Goal: Task Accomplishment & Management: Complete application form

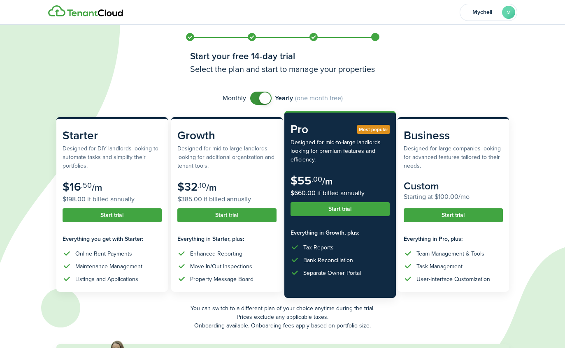
click at [355, 208] on button "Start trial" at bounding box center [339, 209] width 99 height 14
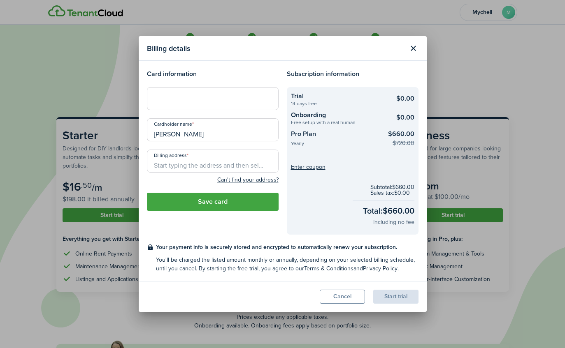
click at [346, 297] on button "Cancel" at bounding box center [342, 297] width 45 height 14
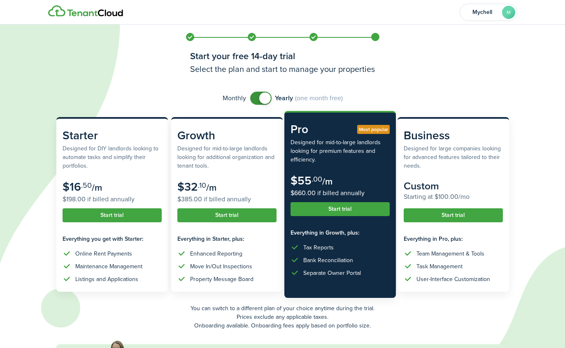
checkbox input "false"
click at [264, 98] on span at bounding box center [261, 98] width 8 height 13
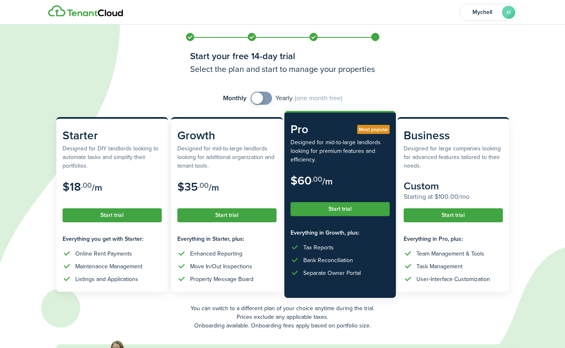
click at [361, 209] on button "Start trial" at bounding box center [339, 209] width 99 height 14
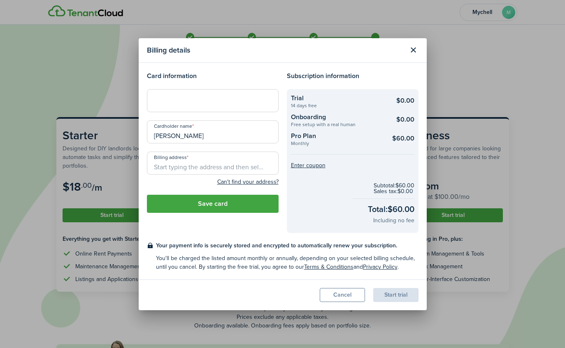
click at [223, 91] on div at bounding box center [213, 100] width 132 height 23
click at [190, 108] on div at bounding box center [213, 100] width 132 height 23
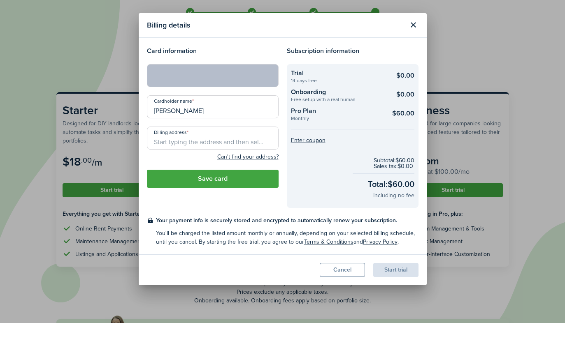
click at [260, 155] on input "Billing address" at bounding box center [213, 163] width 132 height 23
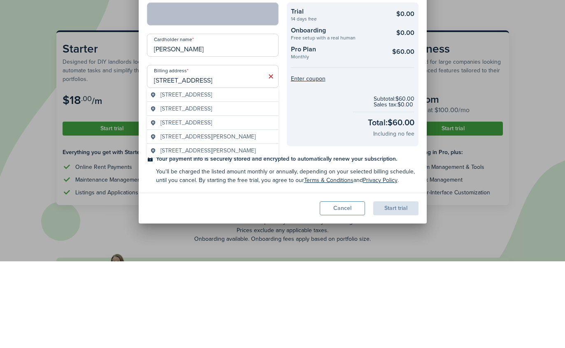
click at [212, 191] on span "[STREET_ADDRESS]" at bounding box center [185, 195] width 51 height 9
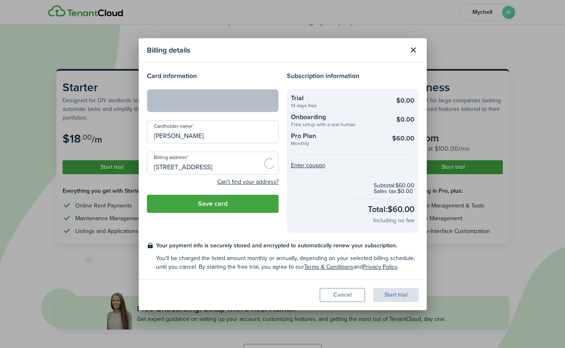
type input "[STREET_ADDRESS]"
click at [251, 213] on button "Save card" at bounding box center [213, 204] width 132 height 18
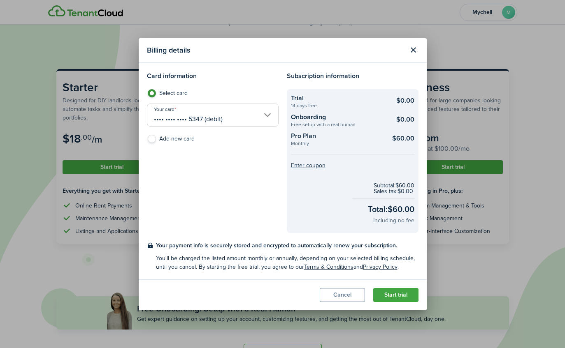
click at [389, 302] on button "Start trial" at bounding box center [395, 295] width 45 height 14
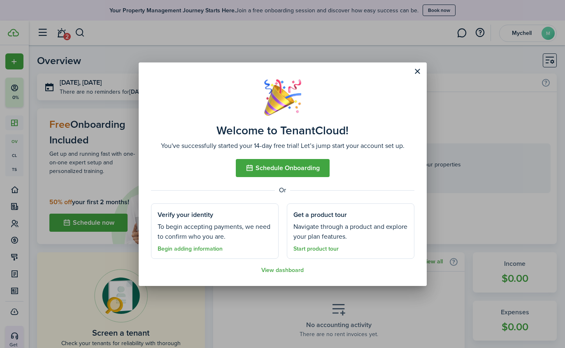
click at [314, 177] on button "Schedule Onboarding" at bounding box center [283, 168] width 94 height 18
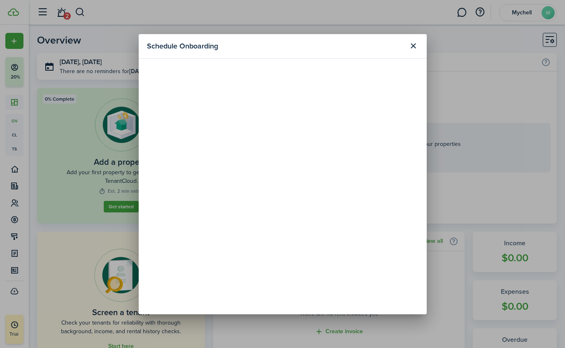
click at [413, 53] on button "Close modal" at bounding box center [413, 46] width 14 height 14
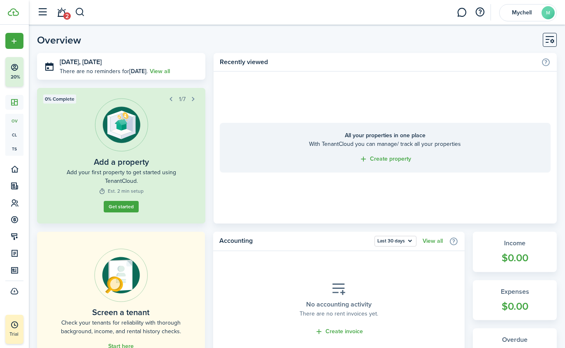
click at [118, 211] on link "Get started" at bounding box center [121, 212] width 39 height 13
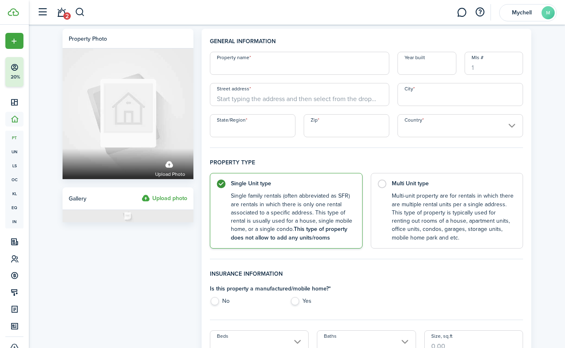
click at [359, 68] on input "Property name" at bounding box center [299, 63] width 179 height 23
type input "The Beauty Bar"
click at [440, 67] on input "Year built" at bounding box center [426, 63] width 59 height 23
type input "2021"
click at [501, 65] on input "Mls #" at bounding box center [493, 63] width 59 height 23
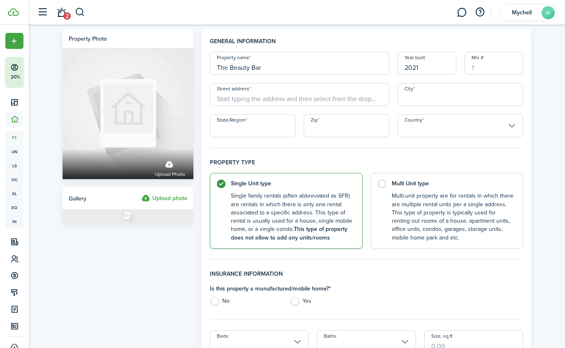
click at [364, 100] on input "Street address" at bounding box center [299, 94] width 179 height 23
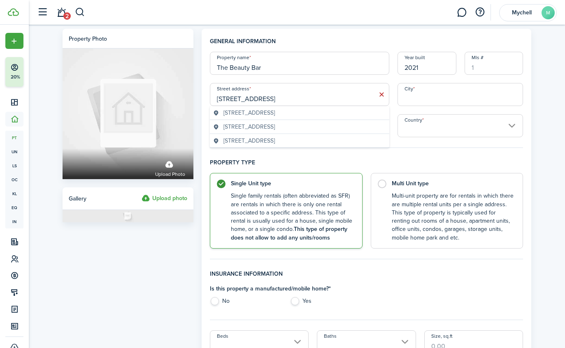
click at [345, 109] on geo-item "[STREET_ADDRESS]" at bounding box center [299, 113] width 173 height 9
type input "10 W [GEOGRAPHIC_DATA]"
type input "Hampton"
type input "VA"
type input "23669"
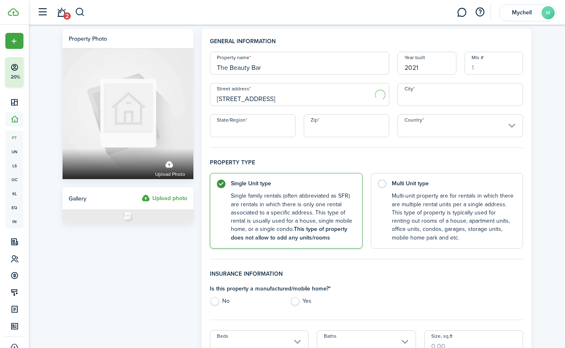
type input "[GEOGRAPHIC_DATA]"
click at [391, 185] on label "Multi Unit type Multi-unit property are for rentals in which there are multiple…" at bounding box center [447, 211] width 153 height 76
radio input "false"
radio input "true"
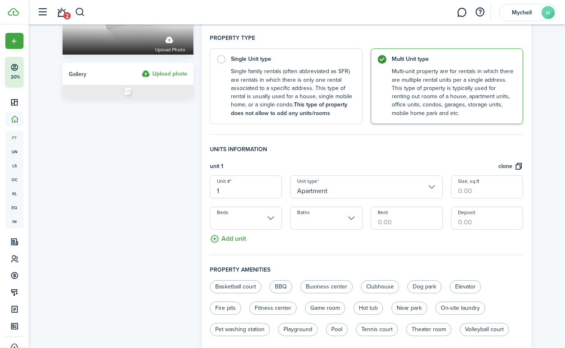
scroll to position [131, 0]
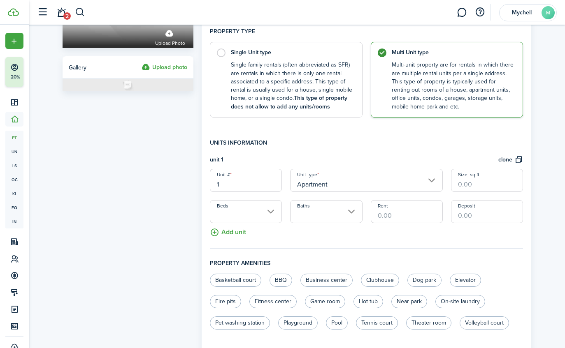
click at [270, 183] on input "1" at bounding box center [246, 180] width 72 height 23
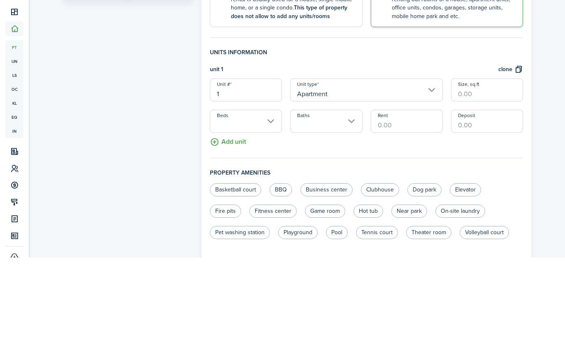
click at [433, 169] on input "Apartment" at bounding box center [366, 180] width 153 height 23
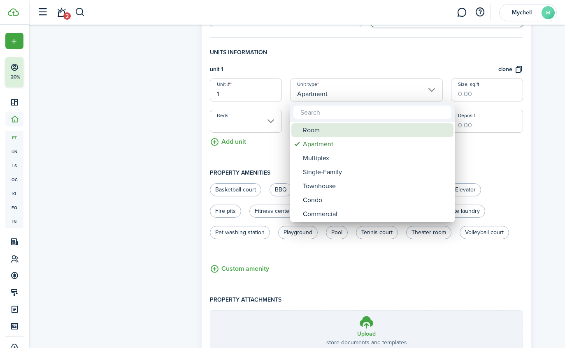
click at [363, 126] on div "Room" at bounding box center [376, 130] width 146 height 14
type input "Room"
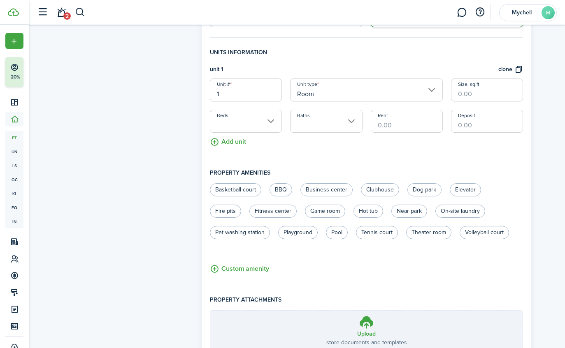
click at [521, 72] on button "clone" at bounding box center [510, 69] width 25 height 9
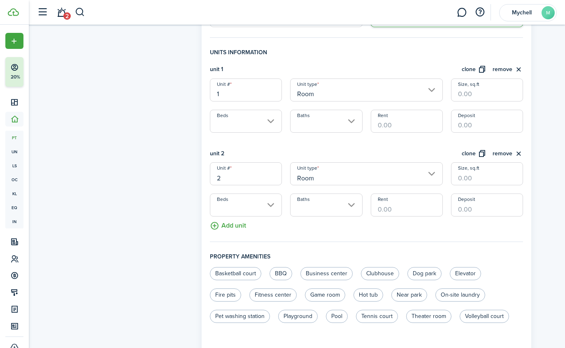
click at [478, 154] on button "clone" at bounding box center [473, 153] width 25 height 9
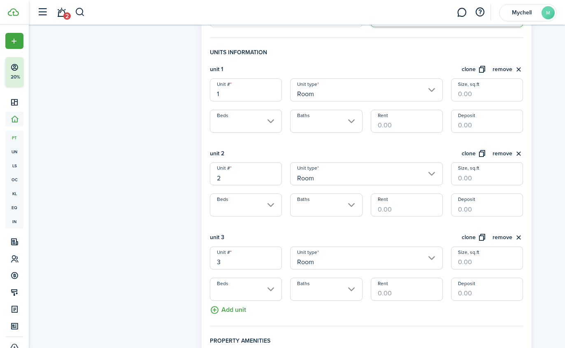
click at [484, 153] on button "clone" at bounding box center [473, 153] width 25 height 9
click at [483, 153] on button "clone" at bounding box center [473, 153] width 25 height 9
click at [484, 152] on button "clone" at bounding box center [473, 153] width 25 height 9
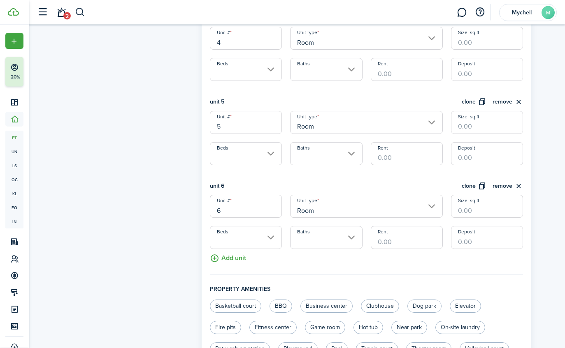
click at [484, 186] on button "clone" at bounding box center [473, 186] width 25 height 9
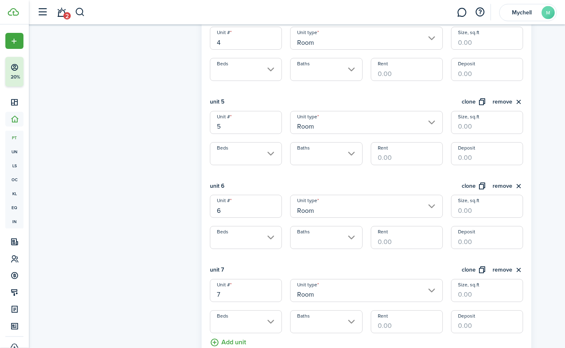
scroll to position [526, 0]
click at [482, 272] on button "clone" at bounding box center [473, 270] width 25 height 9
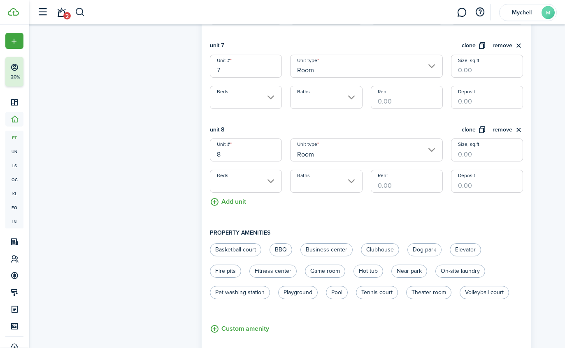
scroll to position [750, 0]
click at [482, 130] on button "clone" at bounding box center [473, 129] width 25 height 9
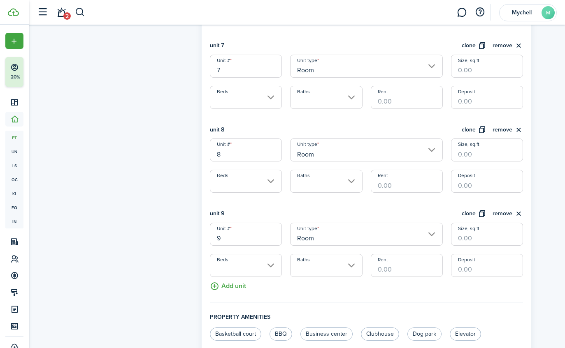
click at [483, 130] on button "clone" at bounding box center [473, 129] width 25 height 9
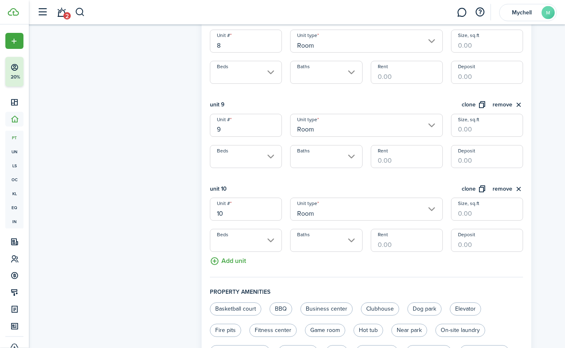
scroll to position [859, 0]
click at [486, 192] on button "clone" at bounding box center [473, 189] width 25 height 9
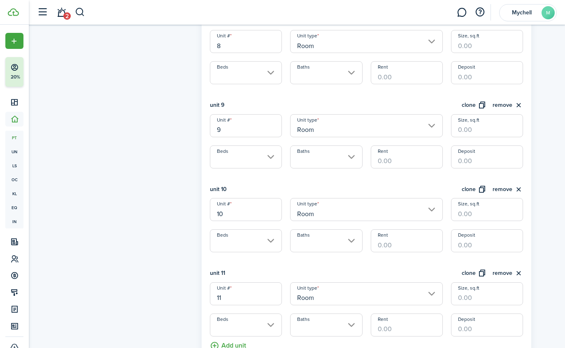
click at [484, 191] on button "clone" at bounding box center [473, 189] width 25 height 9
click at [484, 188] on button "clone" at bounding box center [473, 189] width 25 height 9
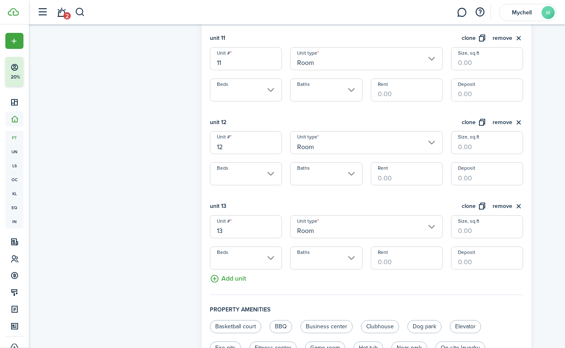
click at [483, 208] on button "clone" at bounding box center [473, 206] width 25 height 9
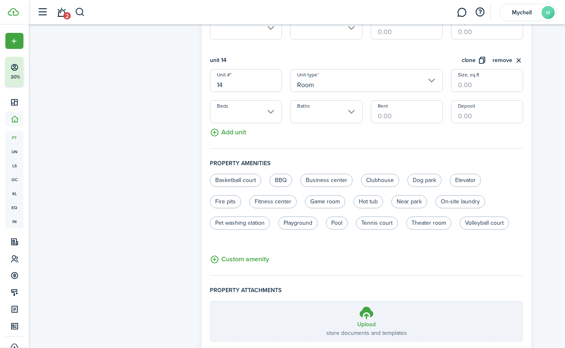
scroll to position [1316, 0]
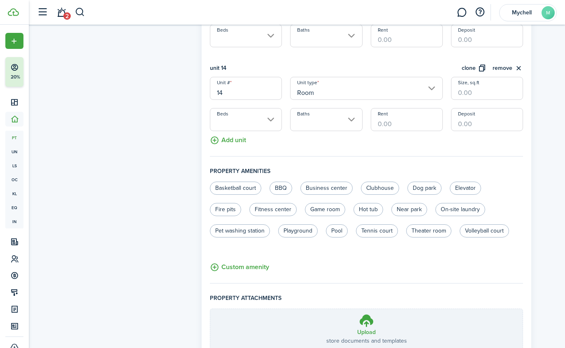
click at [252, 272] on button "Custom amenity" at bounding box center [239, 267] width 59 height 10
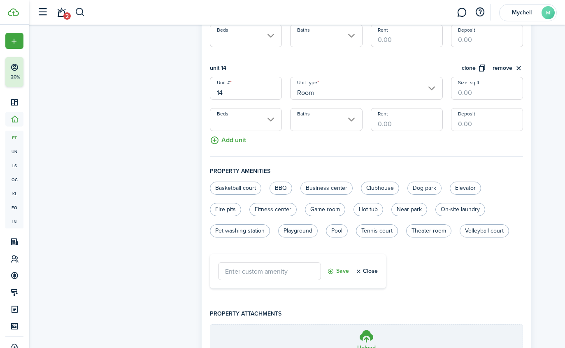
click at [297, 266] on input "text" at bounding box center [269, 271] width 103 height 18
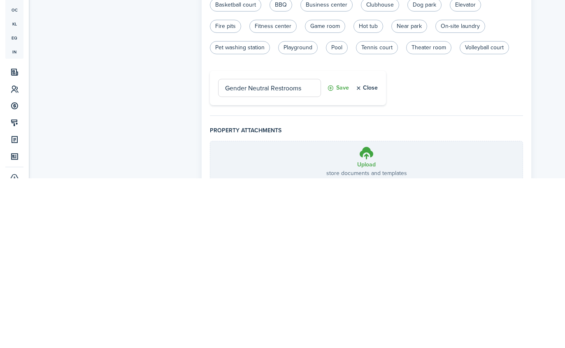
type input "Gender Neutral Restrooms"
click at [343, 249] on button "Save" at bounding box center [338, 258] width 22 height 18
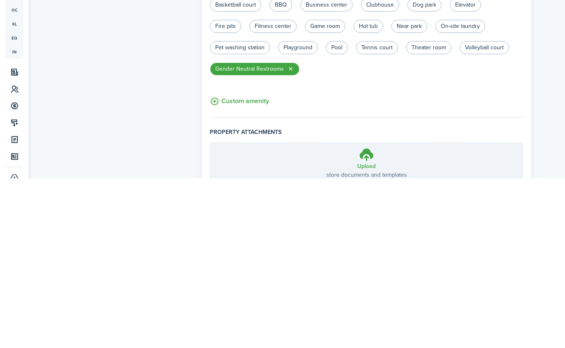
scroll to position [1372, 0]
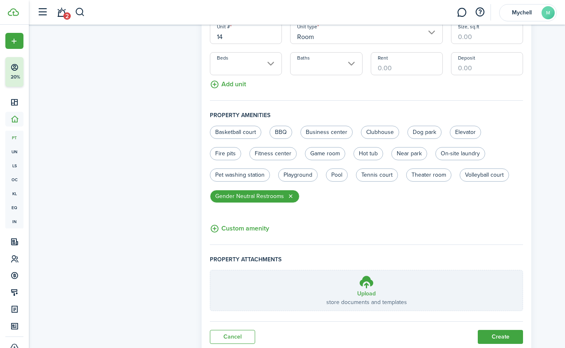
click at [261, 229] on button "Custom amenity" at bounding box center [239, 229] width 59 height 10
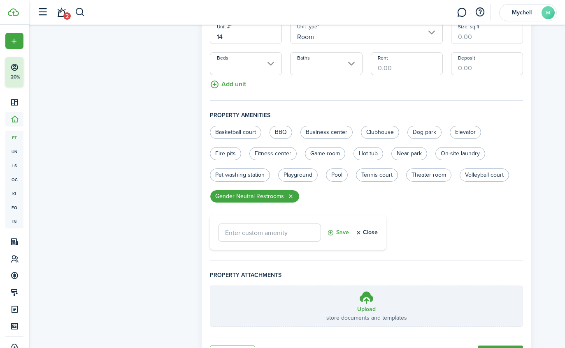
click at [290, 231] on input "text" at bounding box center [269, 233] width 103 height 18
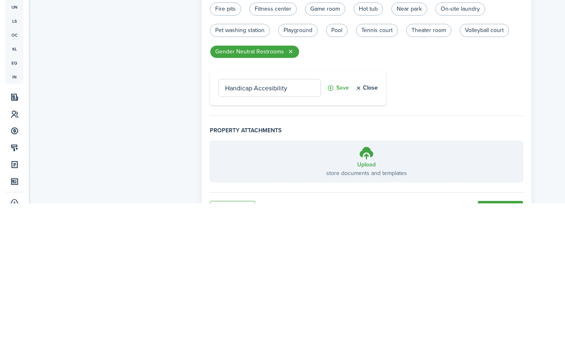
type input "Handicap Accesibility"
click at [343, 224] on button "Save" at bounding box center [338, 233] width 22 height 18
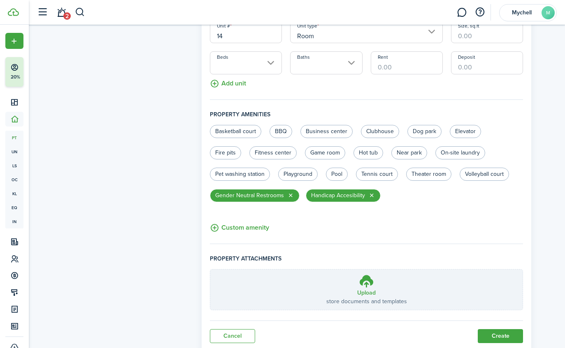
click at [264, 229] on button "Custom amenity" at bounding box center [239, 228] width 59 height 10
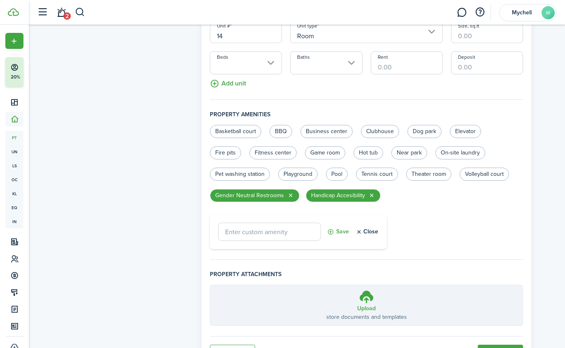
click at [302, 228] on input "text" at bounding box center [269, 232] width 103 height 18
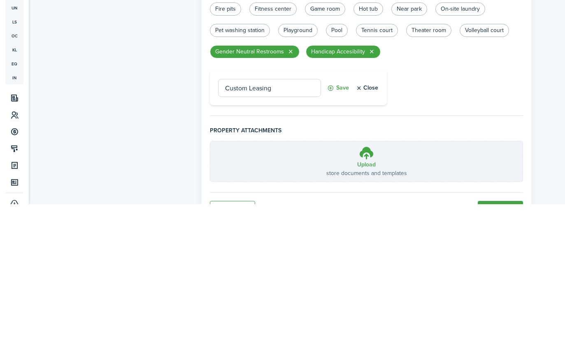
click at [343, 223] on button "Save" at bounding box center [338, 232] width 22 height 18
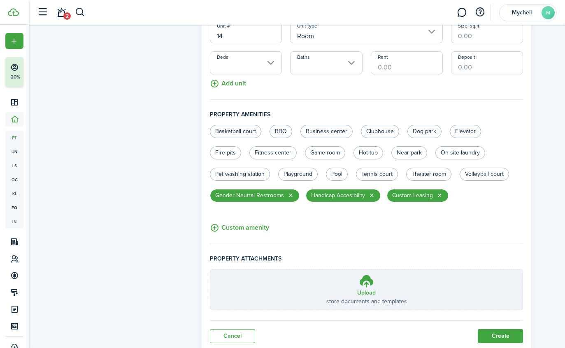
click at [262, 228] on button "Custom amenity" at bounding box center [239, 228] width 59 height 10
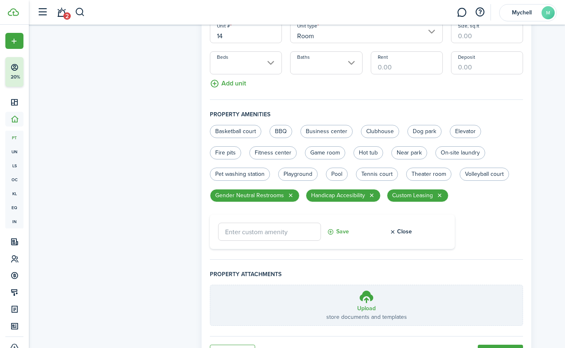
click at [303, 232] on input "text" at bounding box center [269, 232] width 103 height 18
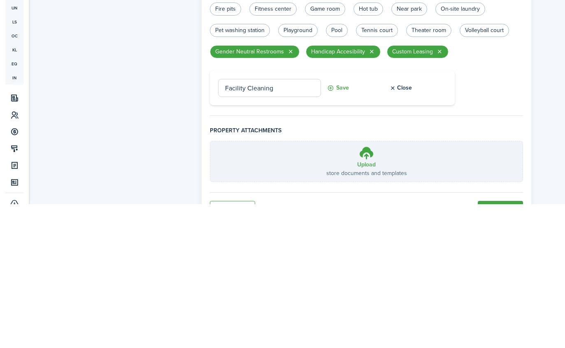
type input "Facility Cleaning"
click at [341, 223] on button "Save" at bounding box center [338, 232] width 22 height 18
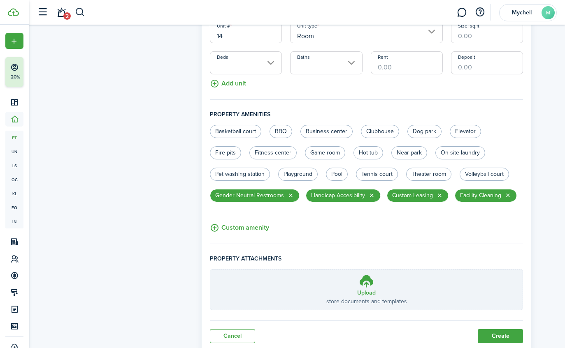
click at [260, 228] on button "Custom amenity" at bounding box center [239, 228] width 59 height 10
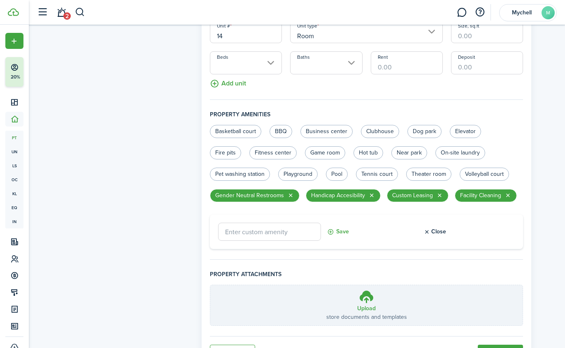
click at [304, 229] on input "text" at bounding box center [269, 232] width 103 height 18
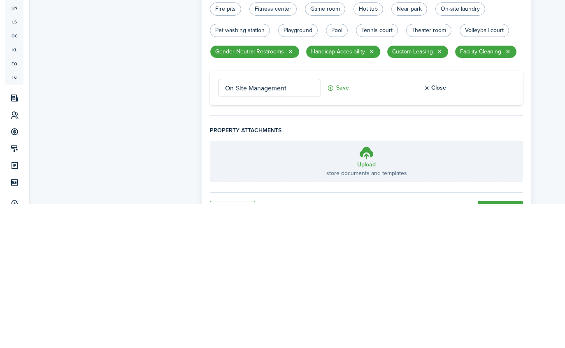
type input "On-Site Management"
click at [344, 223] on button "Save" at bounding box center [338, 232] width 22 height 18
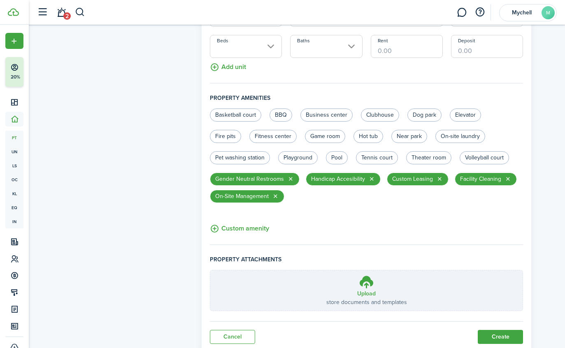
click at [267, 234] on button "Custom amenity" at bounding box center [239, 229] width 59 height 10
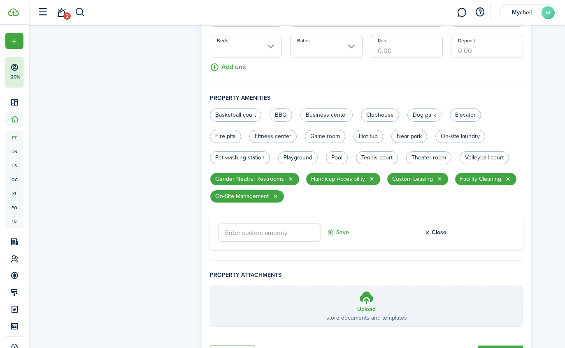
click at [303, 237] on input "text" at bounding box center [269, 233] width 103 height 18
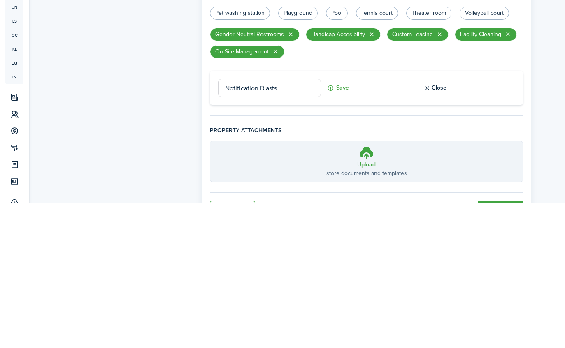
type input "Notification Blasts"
click at [345, 224] on button "Save" at bounding box center [338, 233] width 22 height 18
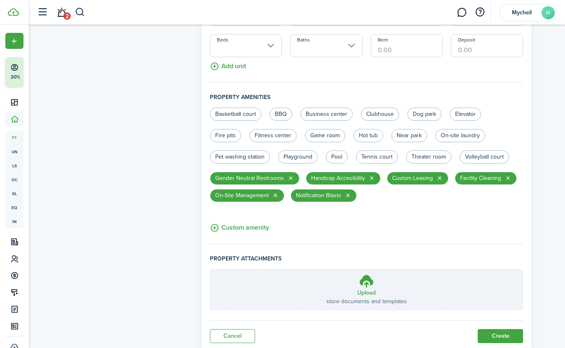
click at [267, 229] on button "Custom amenity" at bounding box center [239, 228] width 59 height 10
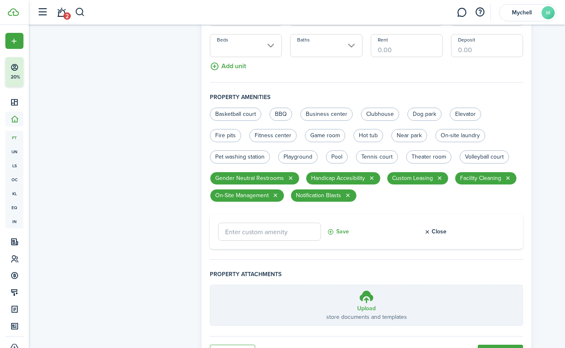
click at [302, 234] on input "text" at bounding box center [269, 232] width 103 height 18
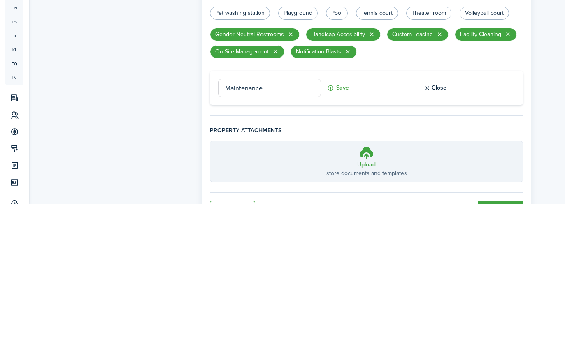
type input "Maintenance"
click at [343, 223] on button "Save" at bounding box center [338, 232] width 22 height 18
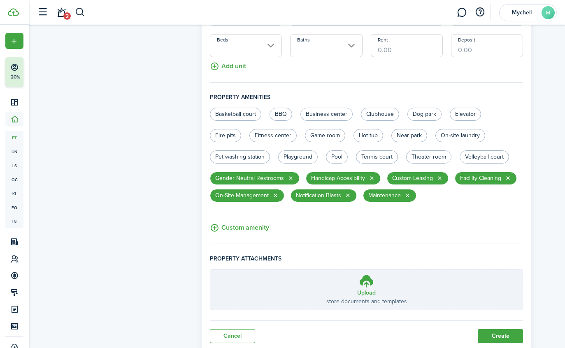
click at [259, 230] on button "Custom amenity" at bounding box center [239, 228] width 59 height 10
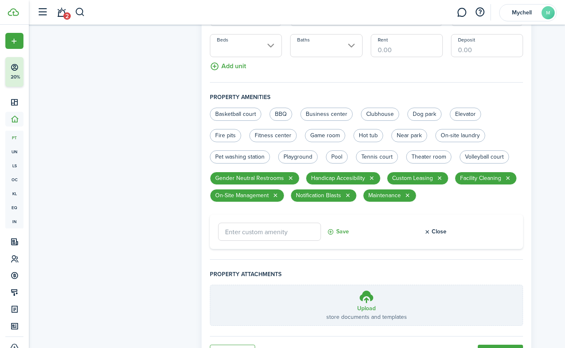
click at [298, 236] on input "text" at bounding box center [269, 232] width 103 height 18
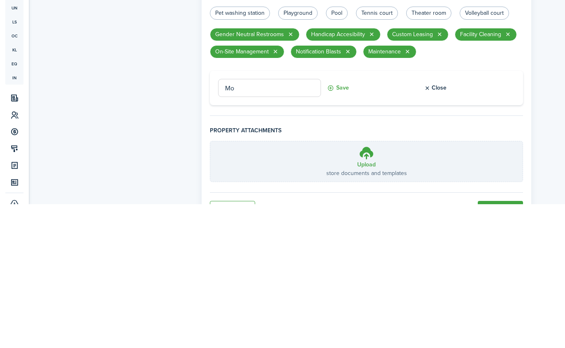
type input "M"
click at [257, 223] on input "Custom Oay Schedules" at bounding box center [269, 232] width 103 height 18
type input "Custom Pay Schedules"
click at [344, 223] on button "Save" at bounding box center [338, 232] width 22 height 18
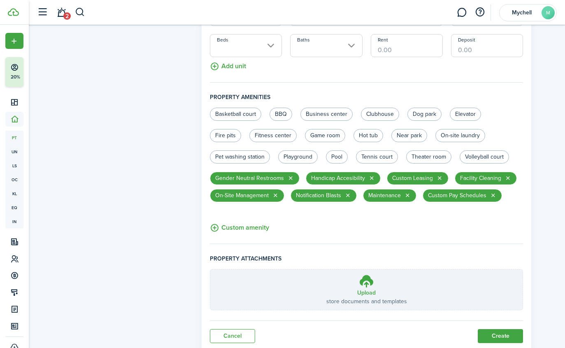
click at [261, 229] on button "Custom amenity" at bounding box center [239, 228] width 59 height 10
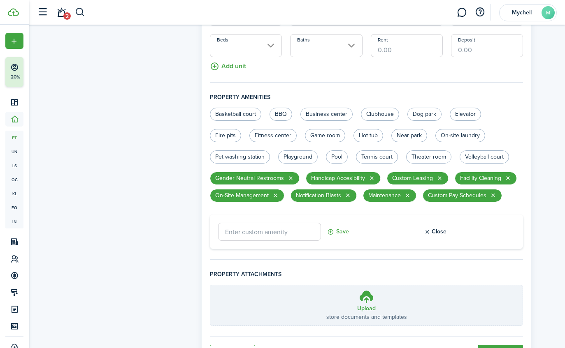
click at [308, 235] on input "text" at bounding box center [269, 232] width 103 height 18
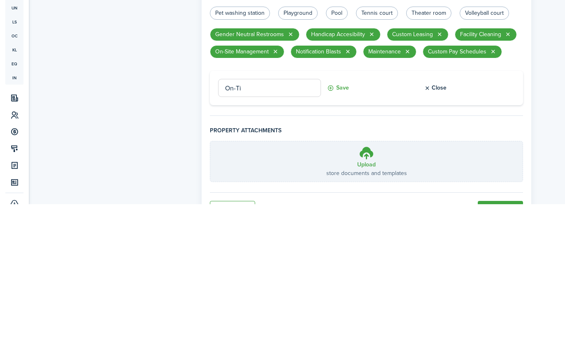
type input "On-"
click at [339, 223] on button "Save" at bounding box center [338, 232] width 22 height 18
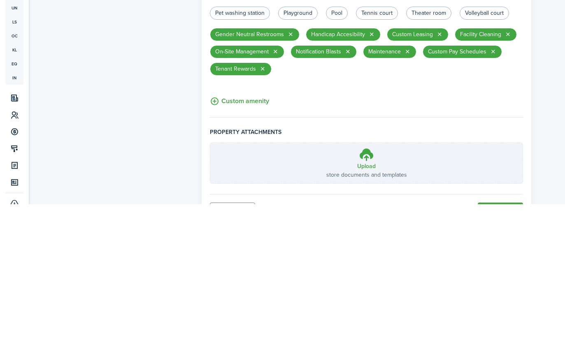
scroll to position [1407, 0]
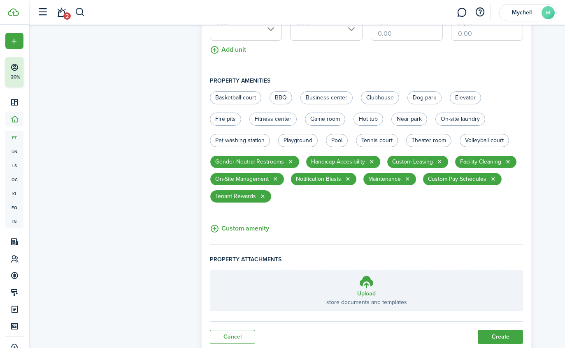
click at [232, 227] on button "Custom amenity" at bounding box center [239, 229] width 59 height 10
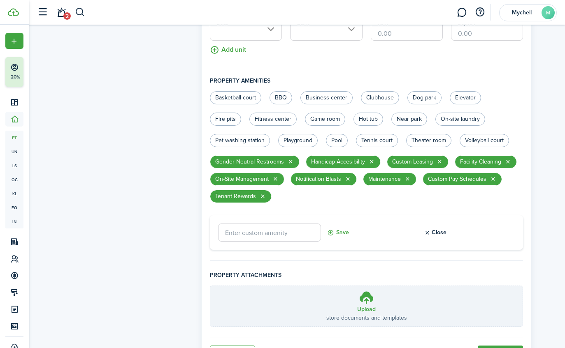
click at [290, 230] on input "text" at bounding box center [269, 233] width 103 height 18
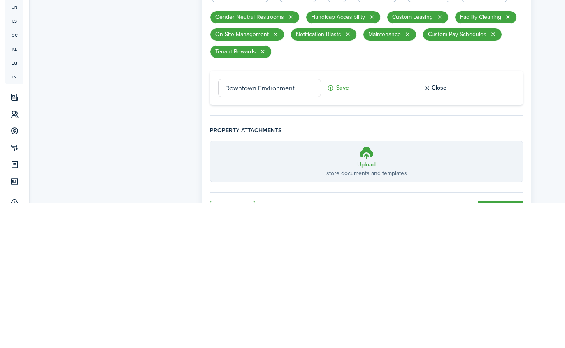
click at [341, 224] on button "Save" at bounding box center [338, 233] width 22 height 18
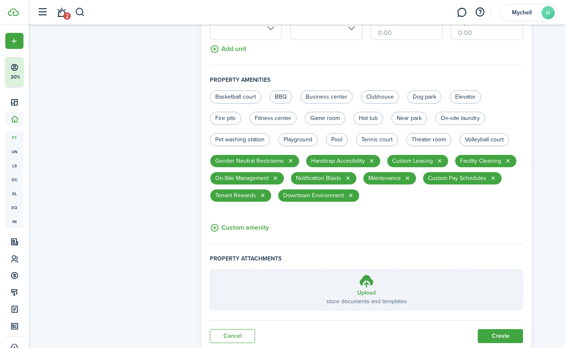
click at [260, 231] on button "Custom amenity" at bounding box center [239, 228] width 59 height 10
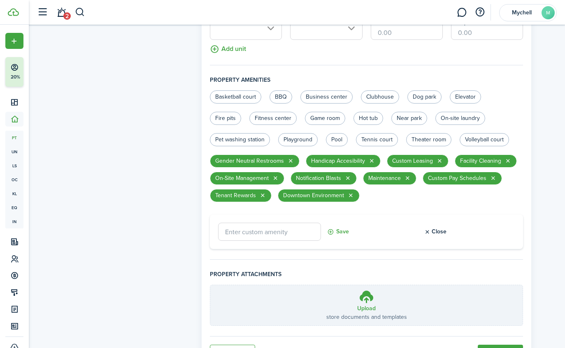
click at [296, 225] on input "text" at bounding box center [269, 232] width 103 height 18
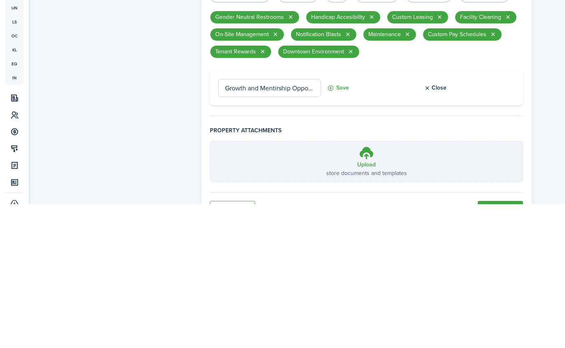
click at [266, 223] on input "Growth and Mentirship Opportunities" at bounding box center [269, 232] width 103 height 18
click at [259, 223] on input "Growth and Mentirship Opportunities" at bounding box center [269, 232] width 103 height 18
type input "Growth and Mentorship Opportunities"
click at [344, 223] on button "Save" at bounding box center [338, 232] width 22 height 18
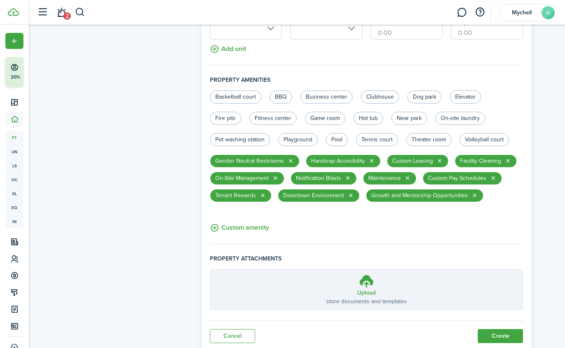
click at [257, 227] on button "Custom amenity" at bounding box center [239, 228] width 59 height 10
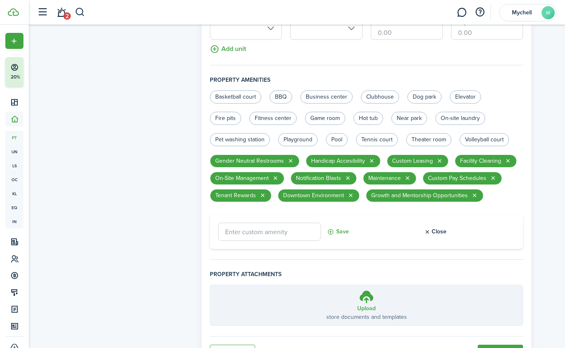
click at [301, 239] on input "text" at bounding box center [269, 232] width 103 height 18
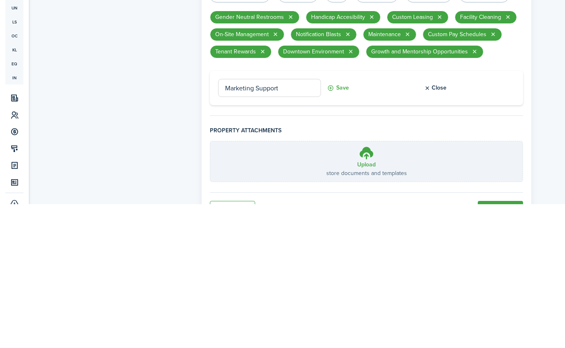
type input "Marketing Support"
click at [339, 223] on button "Save" at bounding box center [338, 232] width 22 height 18
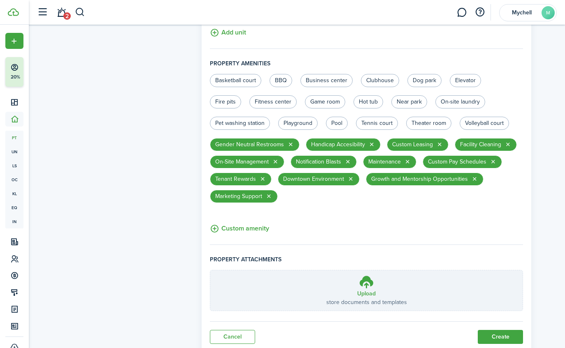
click at [254, 227] on button "Custom amenity" at bounding box center [239, 229] width 59 height 10
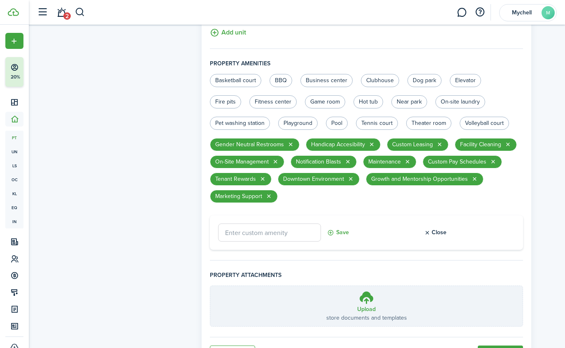
click at [297, 234] on input "text" at bounding box center [269, 233] width 103 height 18
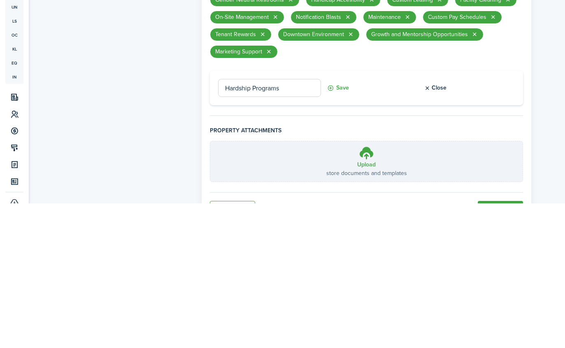
click at [343, 224] on button "Save" at bounding box center [338, 233] width 22 height 18
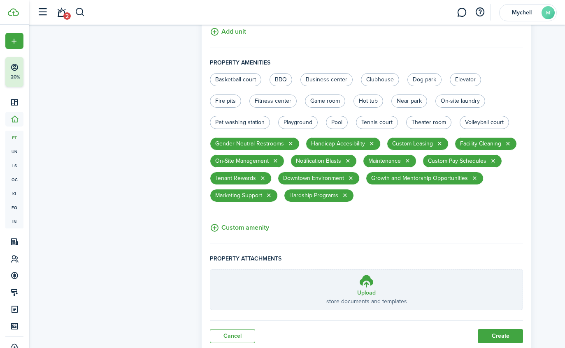
click at [249, 225] on button "Custom amenity" at bounding box center [239, 228] width 59 height 10
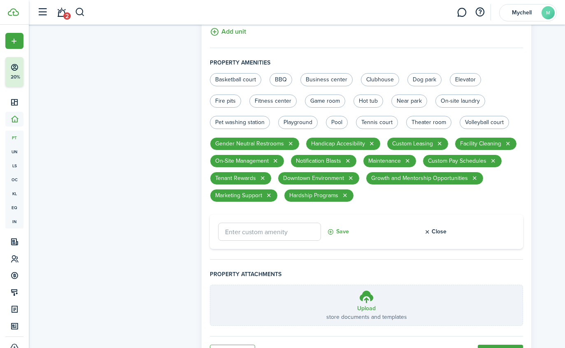
click at [296, 246] on div "Save Close" at bounding box center [366, 232] width 313 height 35
click at [300, 236] on input "text" at bounding box center [269, 232] width 103 height 18
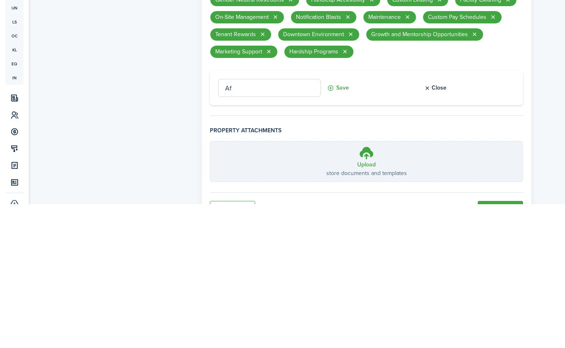
type input "A"
type input "Coffee Bar"
click at [345, 223] on button "Save" at bounding box center [338, 232] width 22 height 18
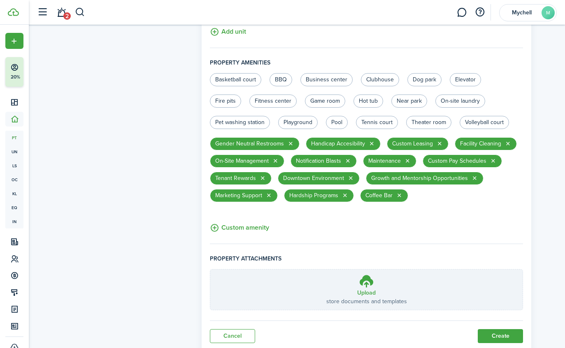
click at [259, 227] on button "Custom amenity" at bounding box center [239, 228] width 59 height 10
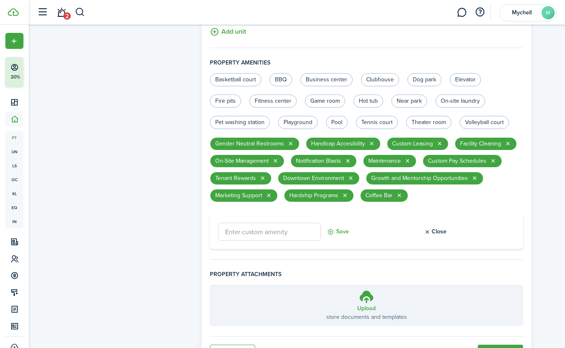
click at [273, 233] on input "text" at bounding box center [269, 232] width 103 height 18
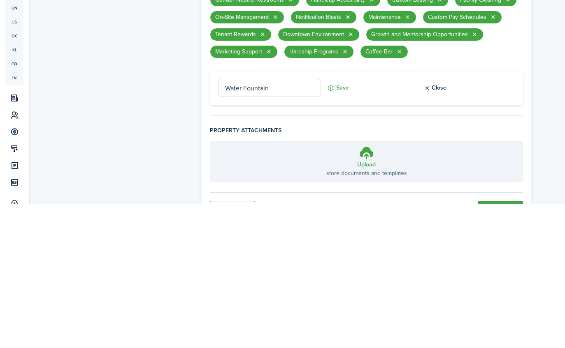
type input "Water Fountain"
click at [338, 223] on button "Save" at bounding box center [338, 232] width 22 height 18
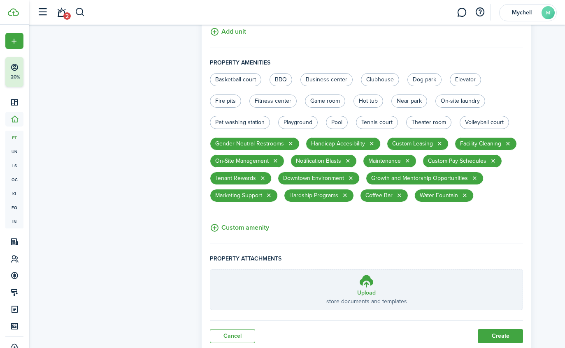
click at [256, 224] on button "Custom amenity" at bounding box center [239, 228] width 59 height 10
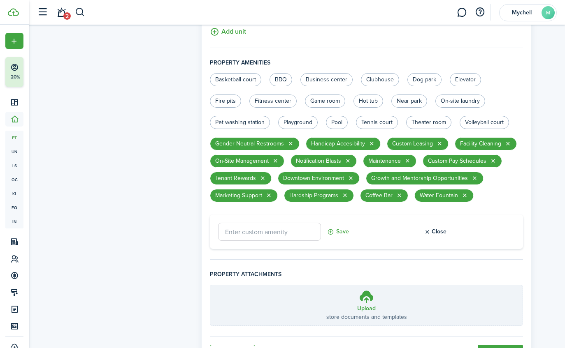
click at [286, 232] on input "text" at bounding box center [269, 232] width 103 height 18
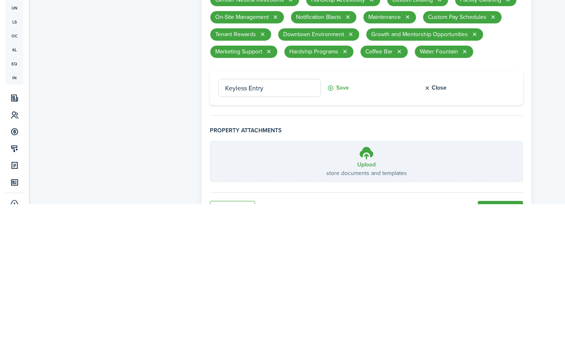
type input "Keyless Entry"
click at [342, 223] on button "Save" at bounding box center [338, 232] width 22 height 18
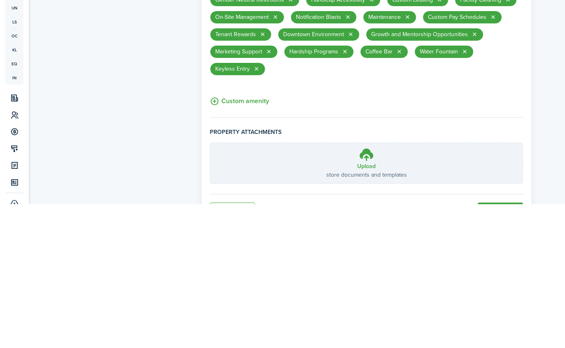
scroll to position [1442, 0]
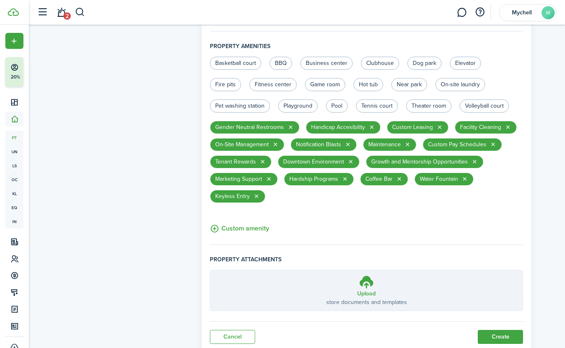
click at [256, 230] on button "Custom amenity" at bounding box center [239, 229] width 59 height 10
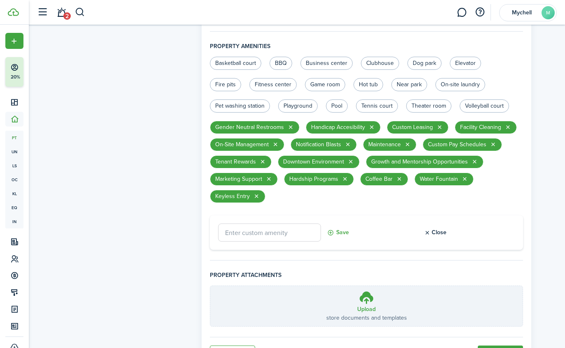
click at [290, 235] on input "text" at bounding box center [269, 233] width 103 height 18
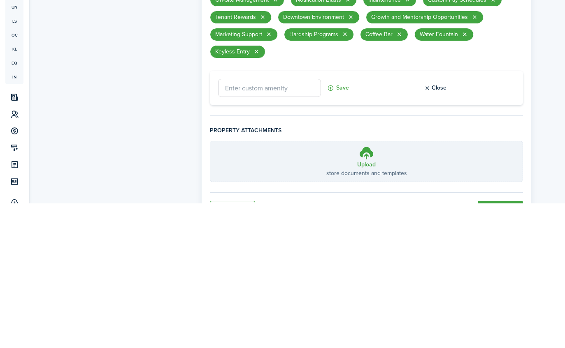
scroll to position [1442, 0]
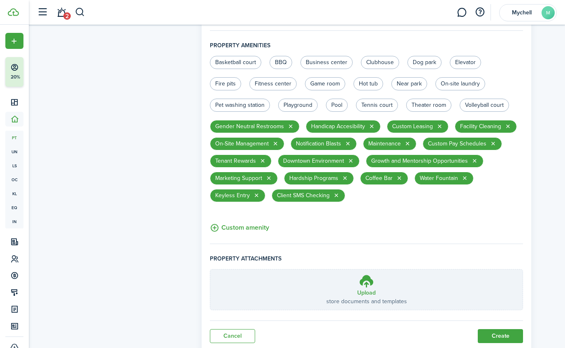
click at [338, 195] on button "button" at bounding box center [336, 195] width 7 height 7
click at [247, 228] on button "Custom amenity" at bounding box center [239, 228] width 59 height 10
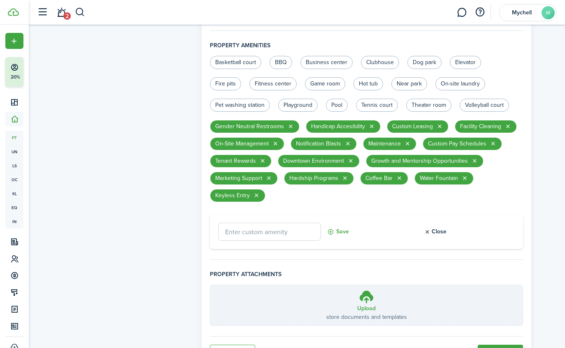
click at [292, 233] on input "text" at bounding box center [269, 232] width 103 height 18
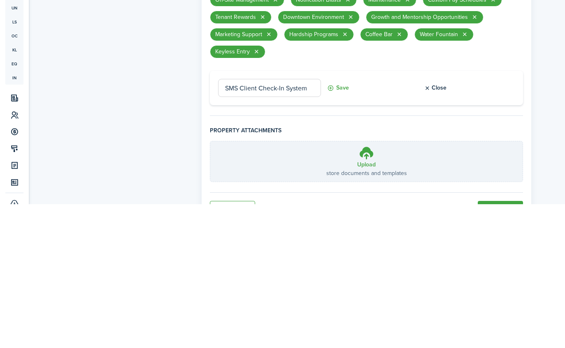
type input "SMS Client Check-In System"
click at [337, 223] on button "Save" at bounding box center [338, 232] width 22 height 18
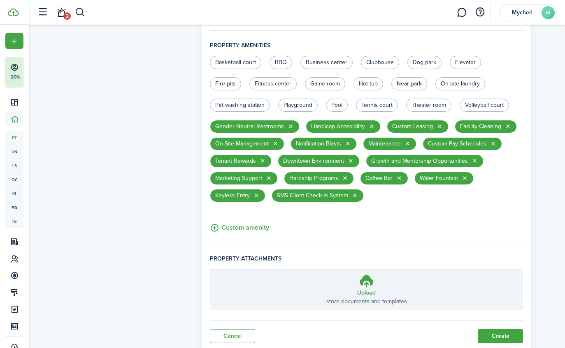
click at [255, 227] on button "Custom amenity" at bounding box center [239, 228] width 59 height 10
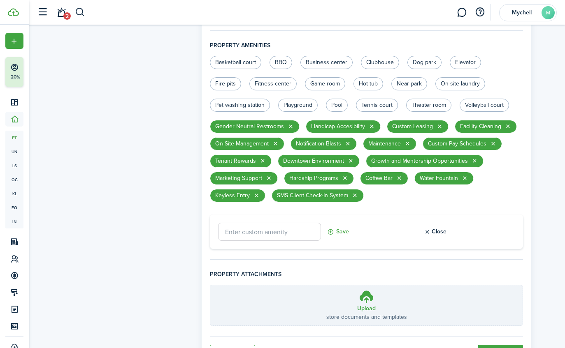
click at [303, 247] on div "Save Close" at bounding box center [366, 232] width 313 height 35
click at [299, 240] on input "text" at bounding box center [269, 232] width 103 height 18
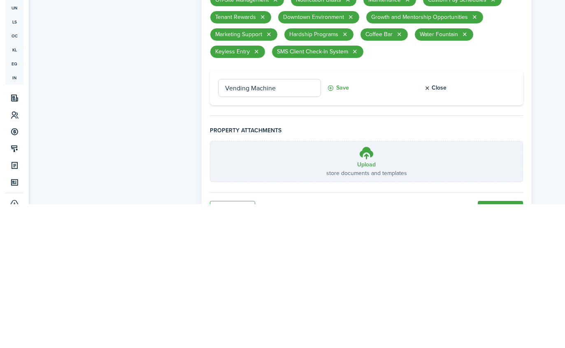
type input "Vending Machine"
click at [338, 223] on button "Save" at bounding box center [338, 232] width 22 height 18
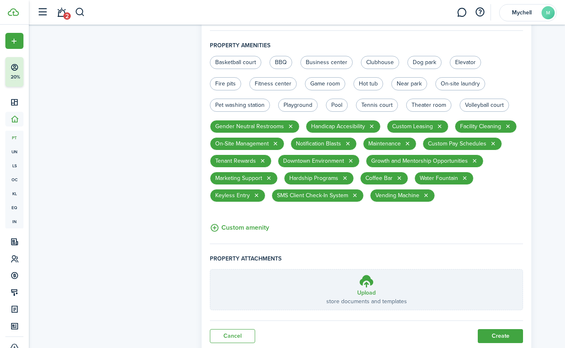
click at [257, 226] on button "Custom amenity" at bounding box center [239, 228] width 59 height 10
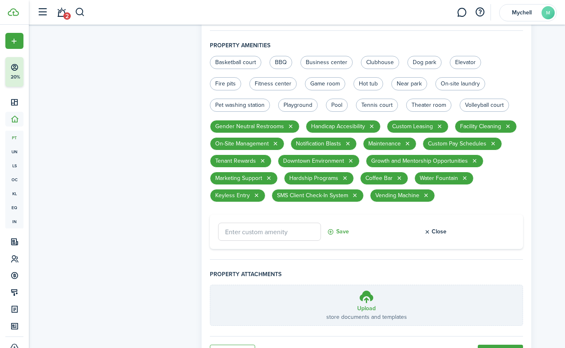
click at [296, 227] on input "text" at bounding box center [269, 232] width 103 height 18
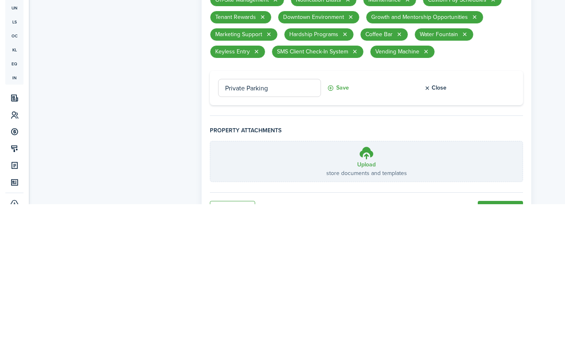
type input "Private Parking"
click at [337, 223] on button "Save" at bounding box center [338, 232] width 22 height 18
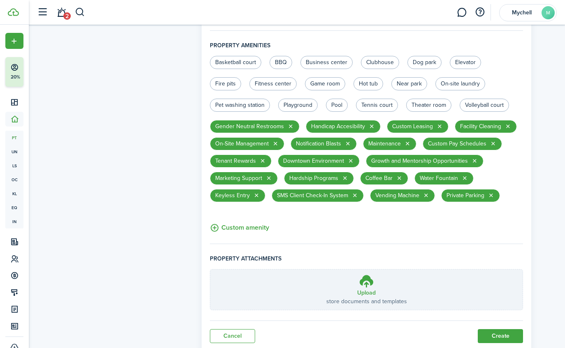
click at [229, 230] on button "Custom amenity" at bounding box center [239, 228] width 59 height 10
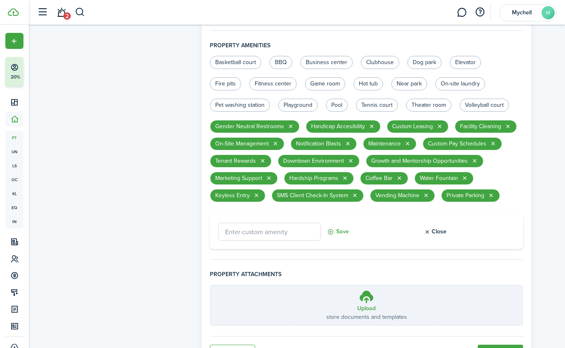
click at [239, 240] on input "text" at bounding box center [269, 232] width 103 height 18
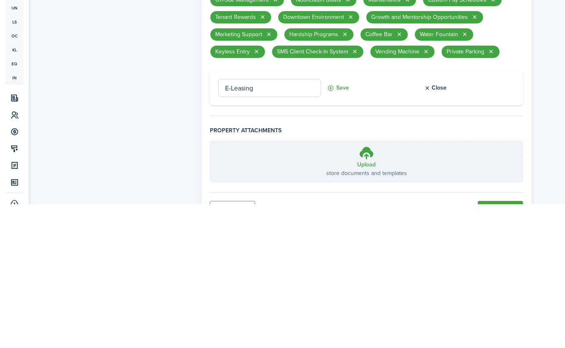
type input "E-Leasing"
click at [337, 223] on button "Save" at bounding box center [338, 232] width 22 height 18
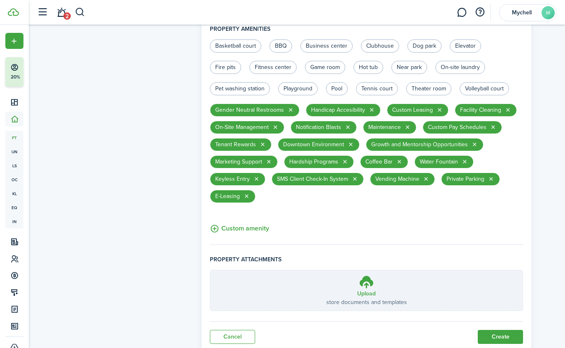
click at [255, 232] on button "Custom amenity" at bounding box center [239, 229] width 59 height 10
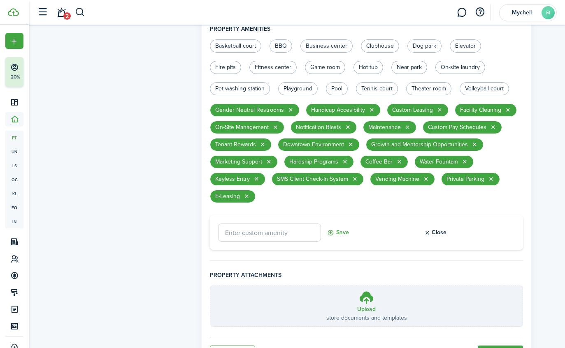
click at [291, 235] on input "text" at bounding box center [269, 233] width 103 height 18
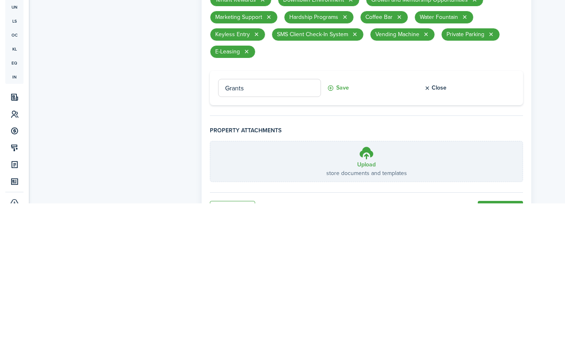
click at [229, 224] on input "Grants" at bounding box center [269, 233] width 103 height 18
type input "Exclusive Grants"
click at [344, 224] on button "Save" at bounding box center [338, 233] width 22 height 18
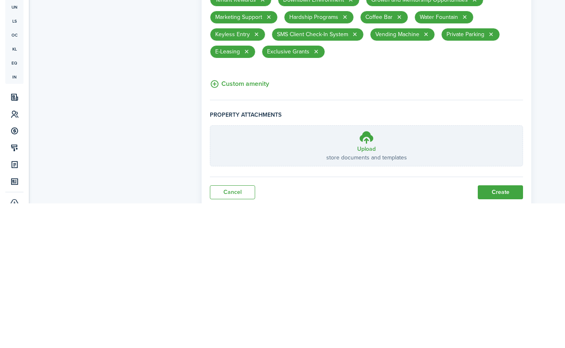
scroll to position [1460, 0]
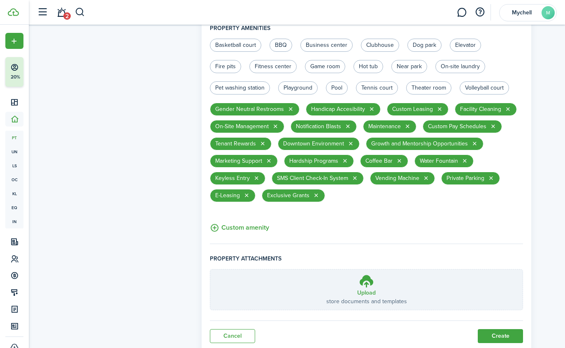
click at [259, 232] on button "Custom amenity" at bounding box center [239, 228] width 59 height 10
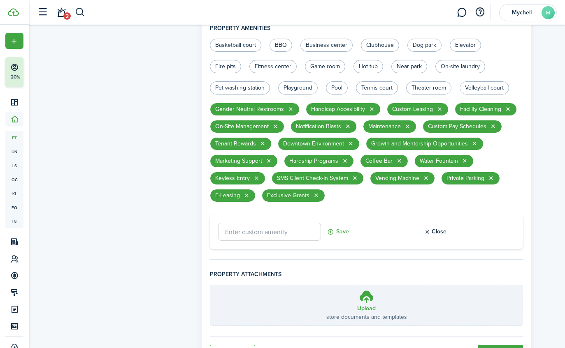
click at [303, 235] on input "text" at bounding box center [269, 232] width 103 height 18
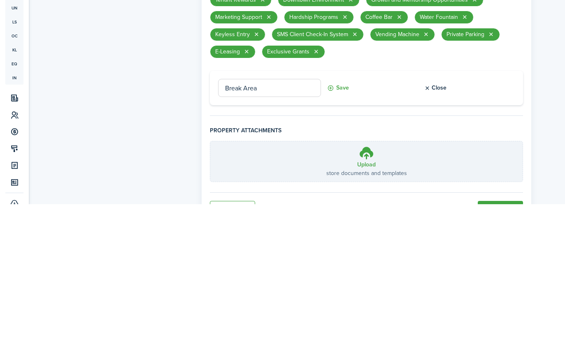
type input "Break Area"
click at [341, 223] on button "Save" at bounding box center [338, 232] width 22 height 18
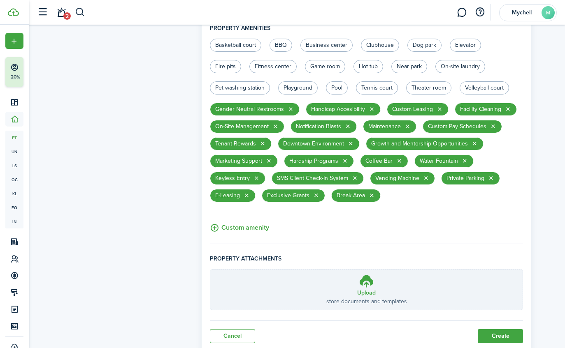
click at [261, 229] on button "Custom amenity" at bounding box center [239, 228] width 59 height 10
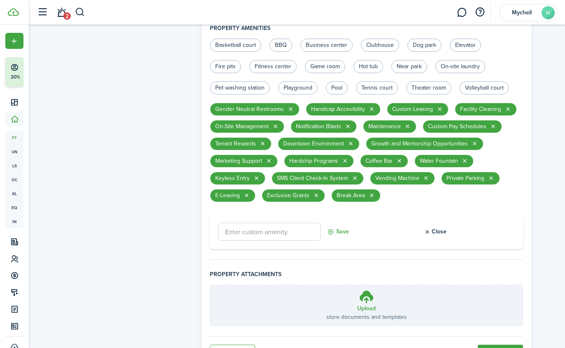
click at [291, 232] on input "text" at bounding box center [269, 232] width 103 height 18
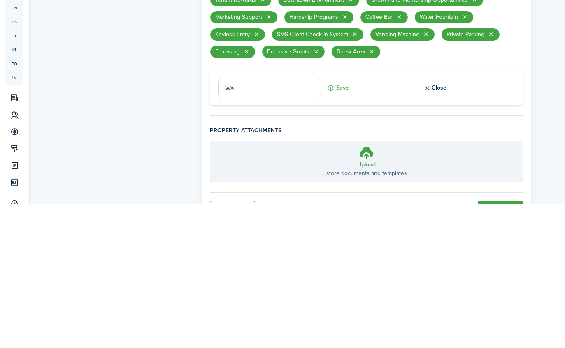
type input "W"
type input "Kitchen"
click at [343, 223] on button "Save" at bounding box center [338, 232] width 22 height 18
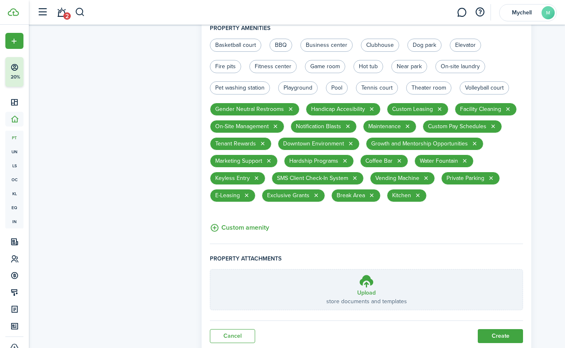
click at [256, 227] on button "Custom amenity" at bounding box center [239, 228] width 59 height 10
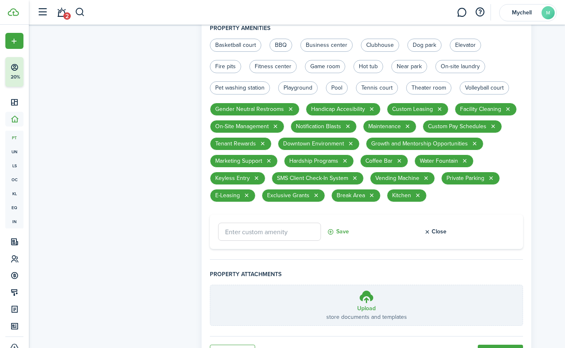
click at [295, 234] on input "text" at bounding box center [269, 232] width 103 height 18
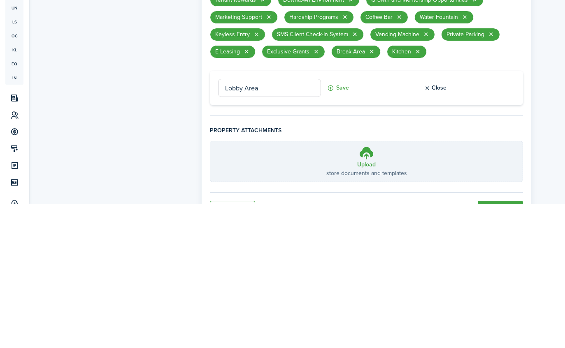
type input "Lobby Area"
click at [343, 223] on button "Save" at bounding box center [338, 232] width 22 height 18
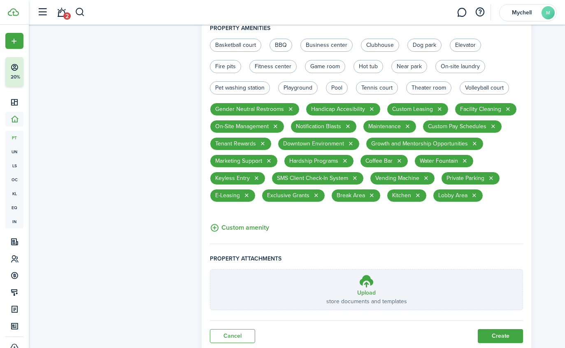
click at [259, 227] on button "Custom amenity" at bounding box center [239, 228] width 59 height 10
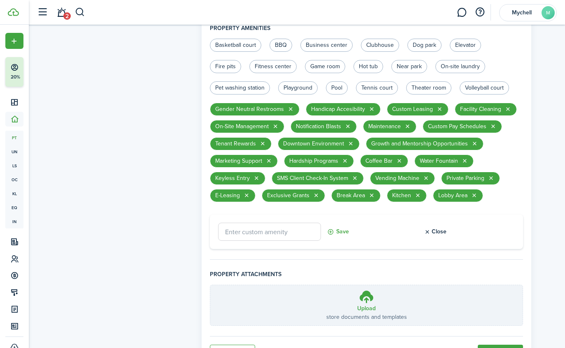
click at [306, 235] on input "text" at bounding box center [269, 232] width 103 height 18
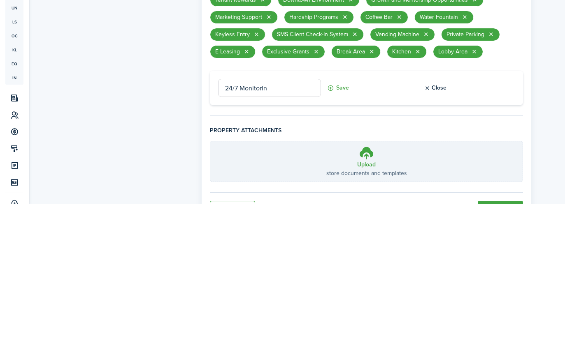
type input "24/7 Monitoring"
click at [241, 223] on input "24/7 Monitoring" at bounding box center [269, 232] width 103 height 18
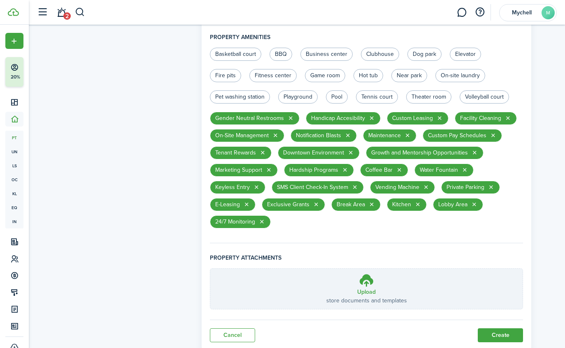
click at [256, 227] on chip "24/7 Monitoring" at bounding box center [240, 222] width 61 height 13
click at [265, 223] on button "button" at bounding box center [262, 222] width 7 height 7
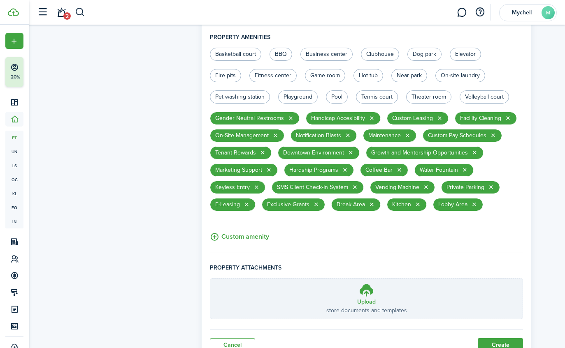
click at [243, 241] on button "Custom amenity" at bounding box center [239, 237] width 59 height 10
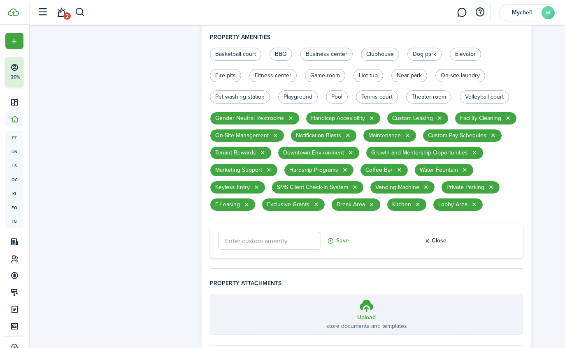
click at [293, 243] on input "text" at bounding box center [269, 241] width 103 height 18
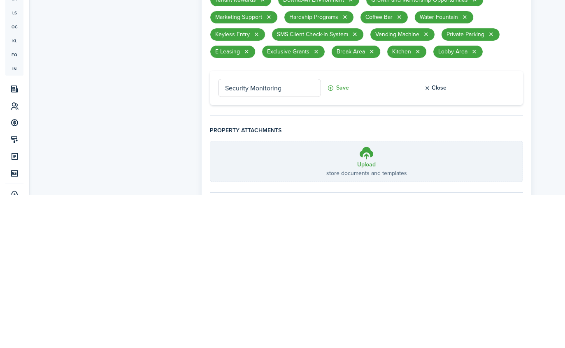
click at [341, 232] on button "Save" at bounding box center [338, 241] width 22 height 18
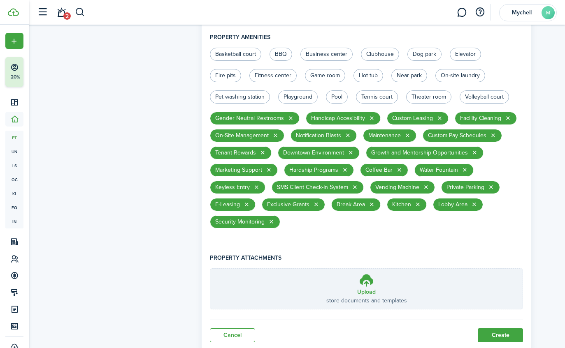
click at [349, 134] on button "button" at bounding box center [348, 135] width 7 height 7
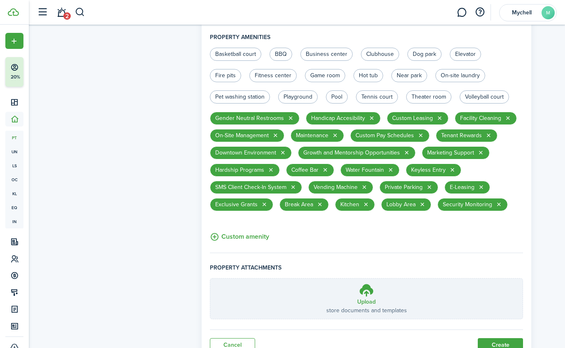
click at [257, 240] on button "Custom amenity" at bounding box center [239, 237] width 59 height 10
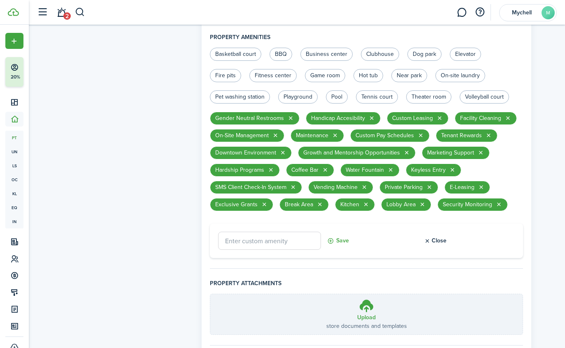
click at [307, 248] on input "text" at bounding box center [269, 241] width 103 height 18
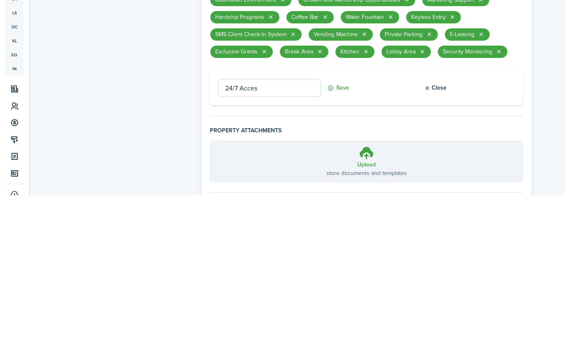
type input "24/7 Access"
click at [345, 232] on button "Save" at bounding box center [338, 241] width 22 height 18
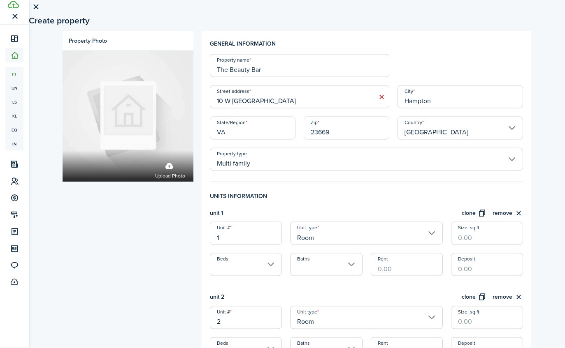
scroll to position [0, 0]
